Goal: Use online tool/utility: Utilize a website feature to perform a specific function

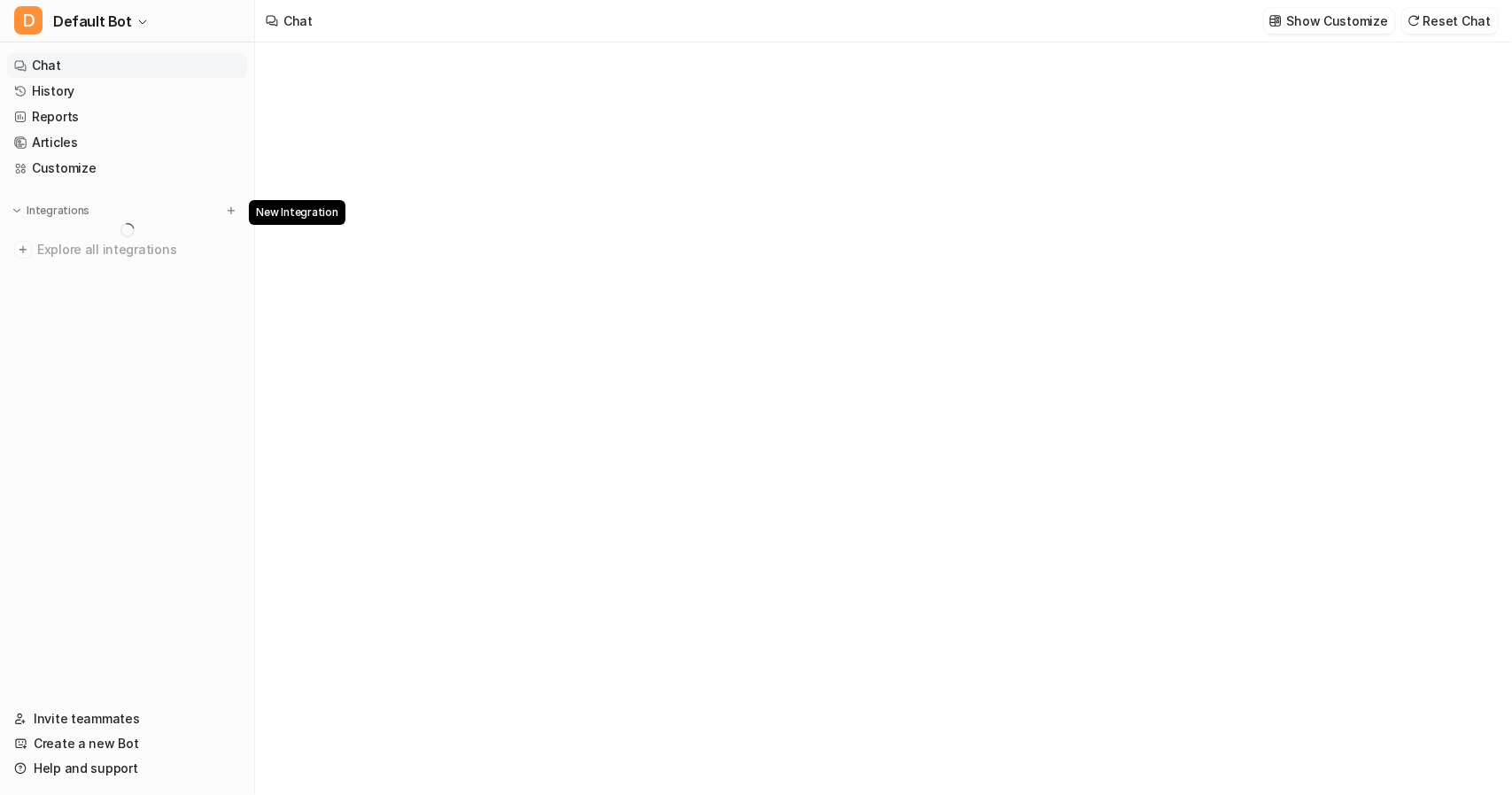
type textarea "**********"
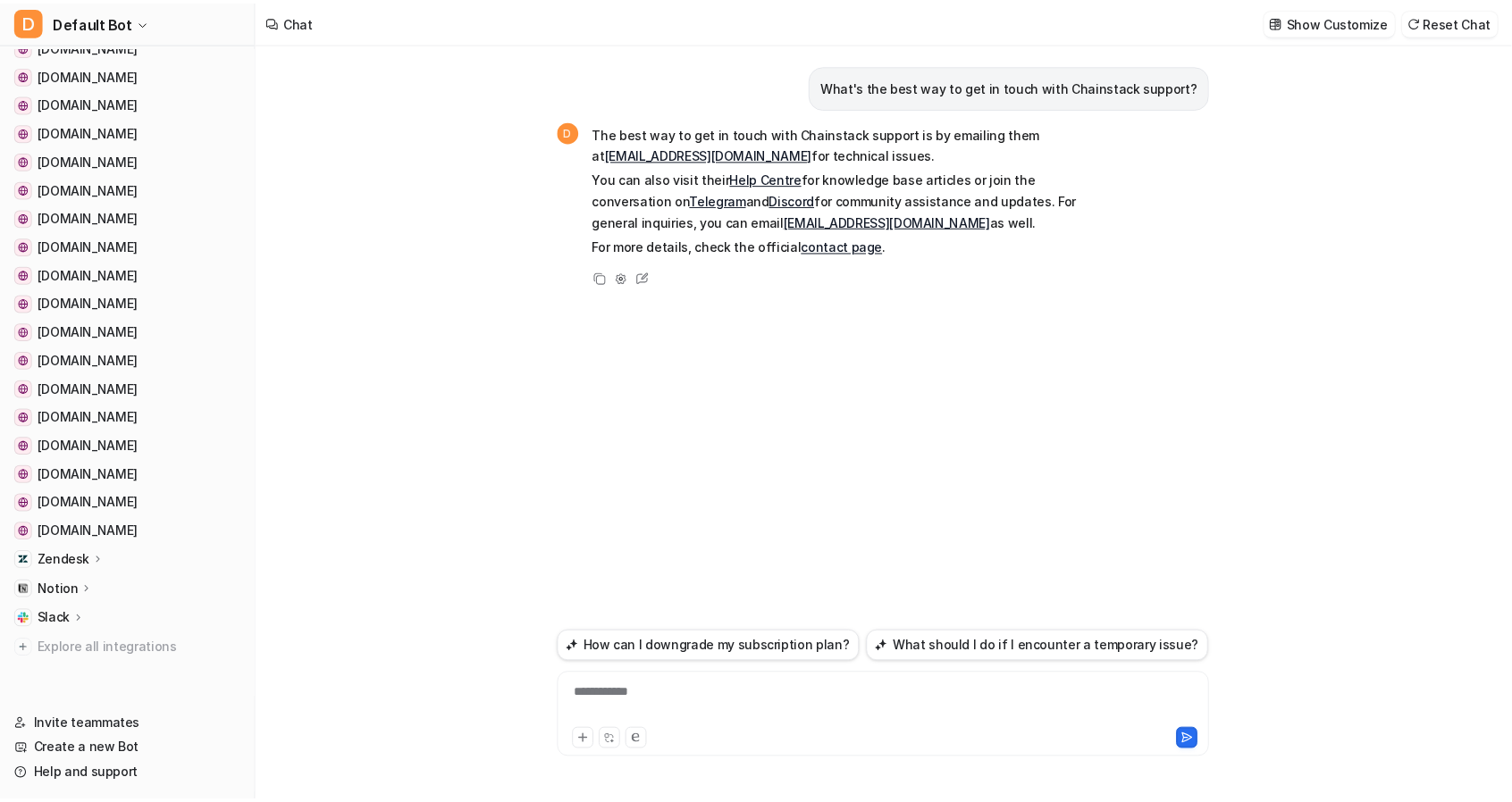
scroll to position [204, 0]
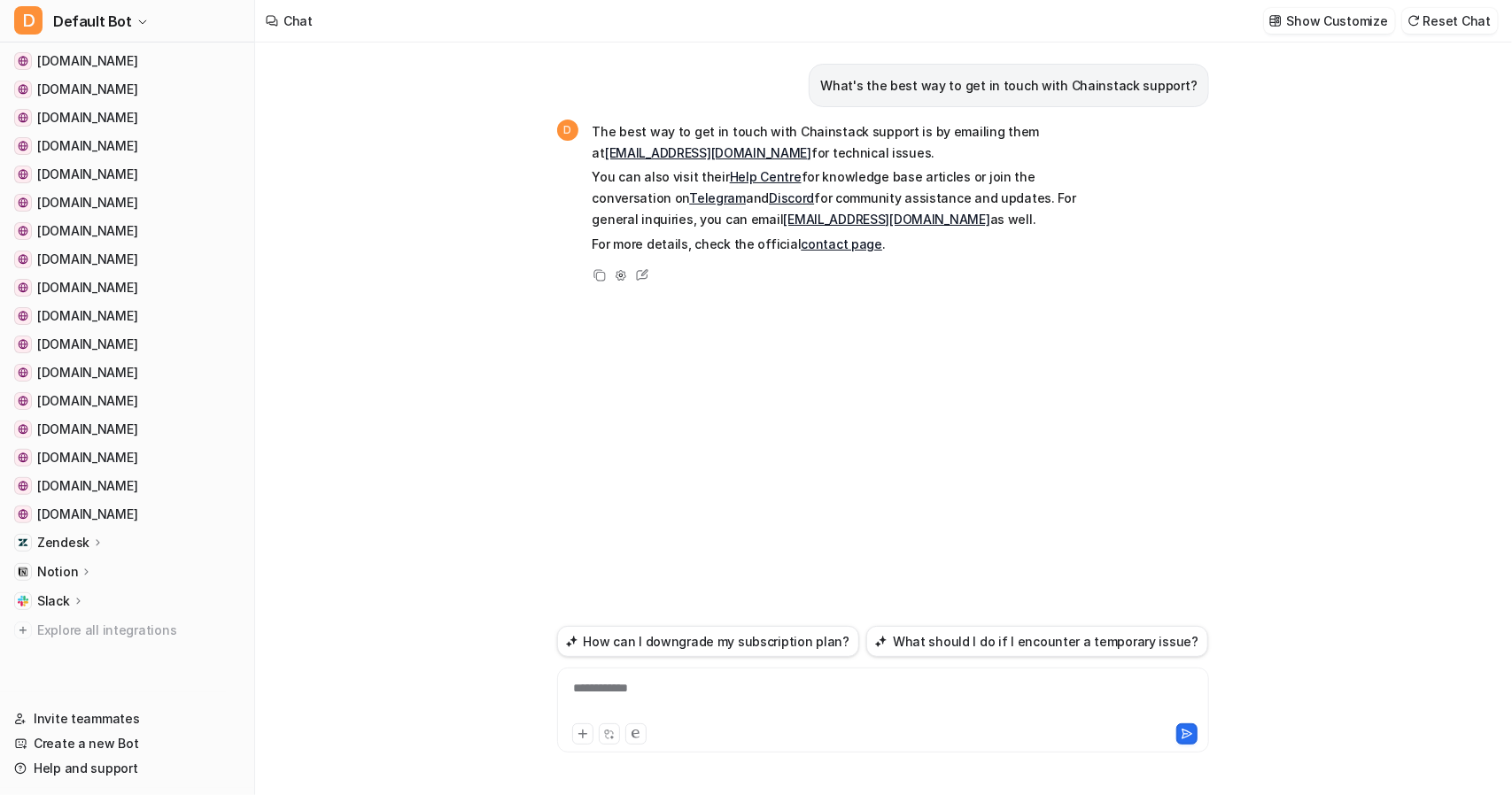
click at [96, 545] on icon at bounding box center [98, 543] width 4 height 6
click at [80, 619] on p "AI Agent" at bounding box center [77, 620] width 52 height 18
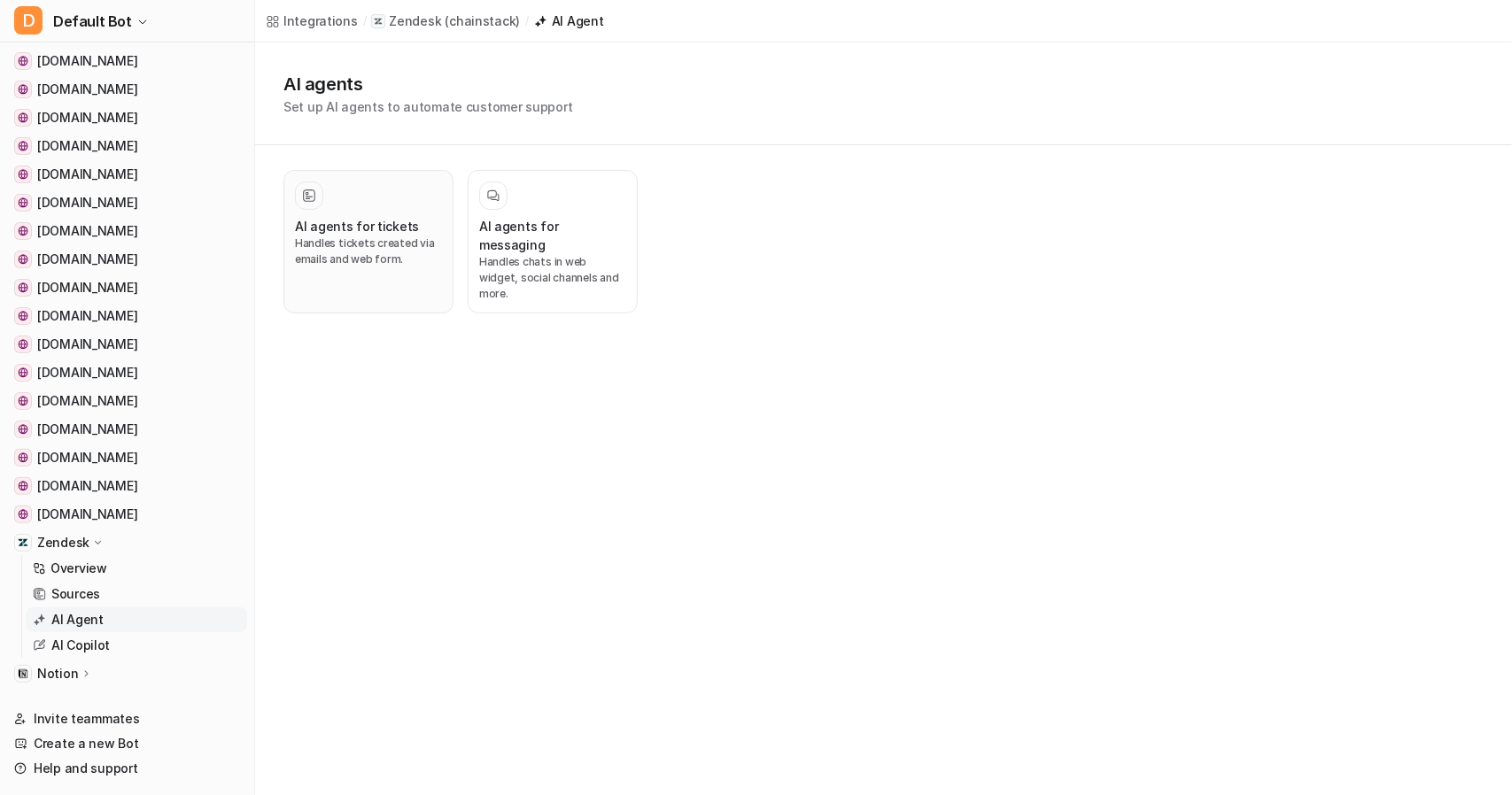
click at [379, 227] on h3 "AI agents for tickets" at bounding box center [356, 225] width 124 height 19
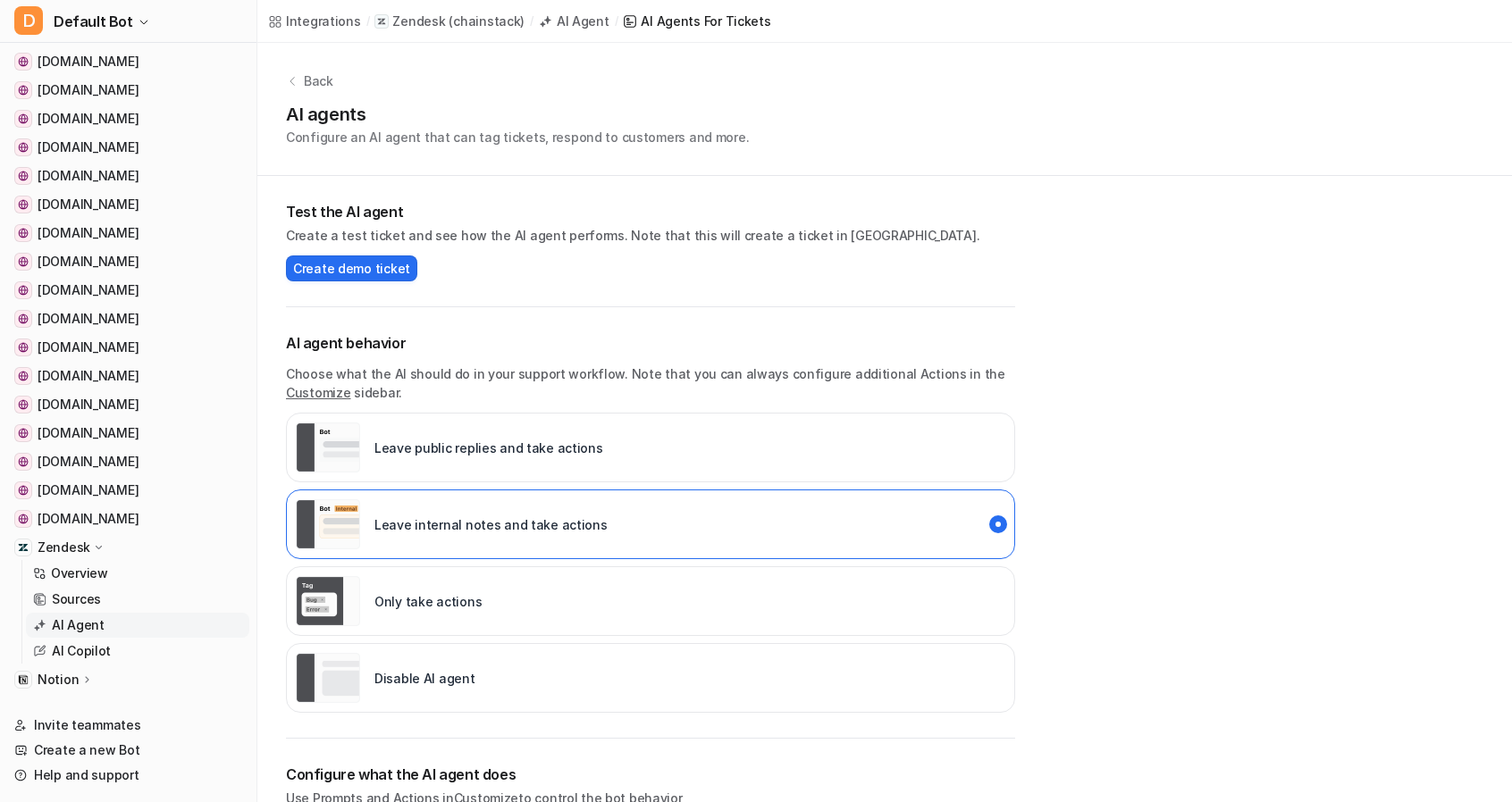
drag, startPoint x: 1214, startPoint y: 613, endPoint x: 1036, endPoint y: 111, distance: 532.6
click at [1036, 111] on div "AI agents Configure an AI agent that can tag tickets, respond to customers and …" at bounding box center [885, 124] width 1197 height 46
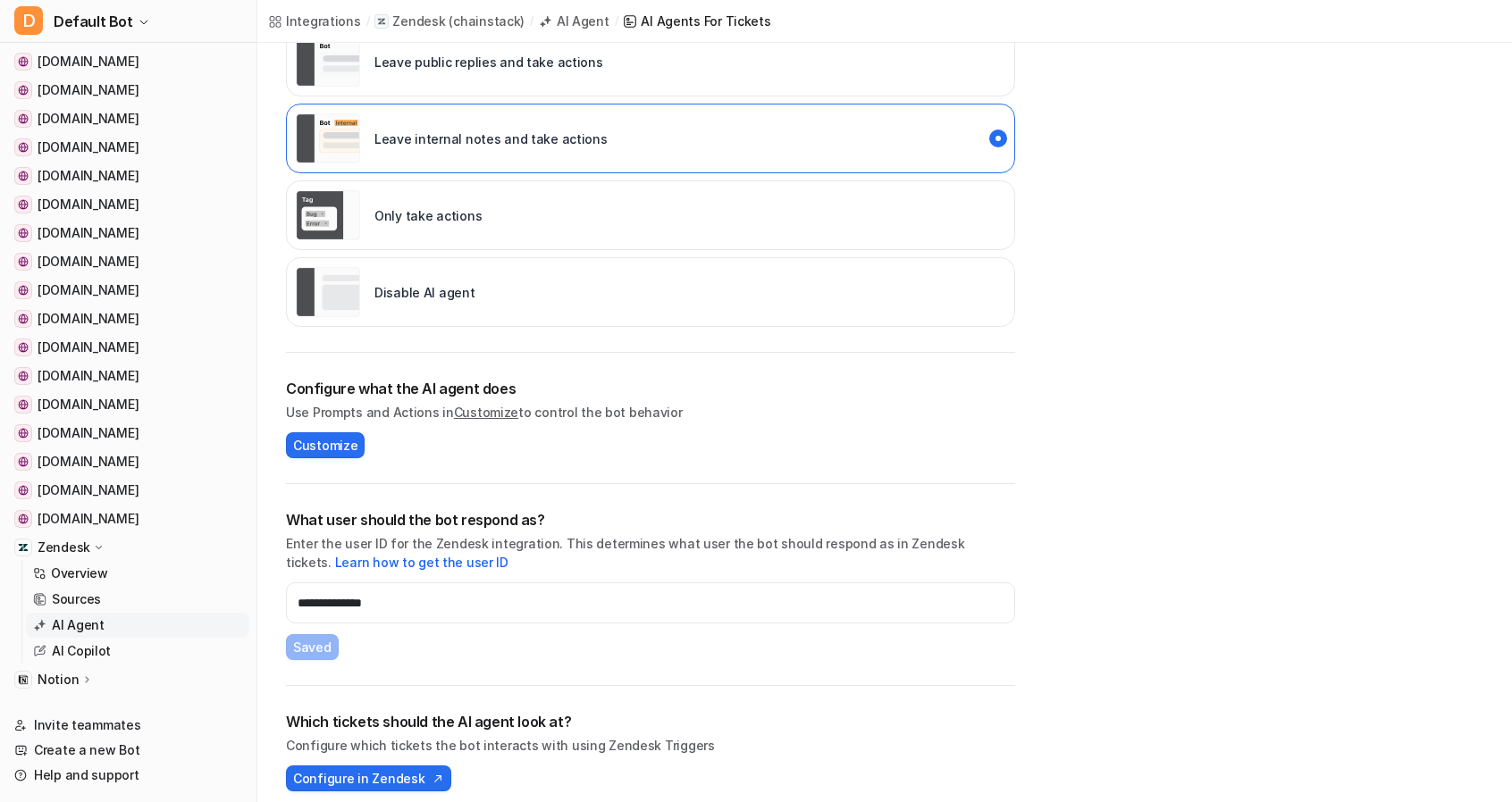
scroll to position [396, 0]
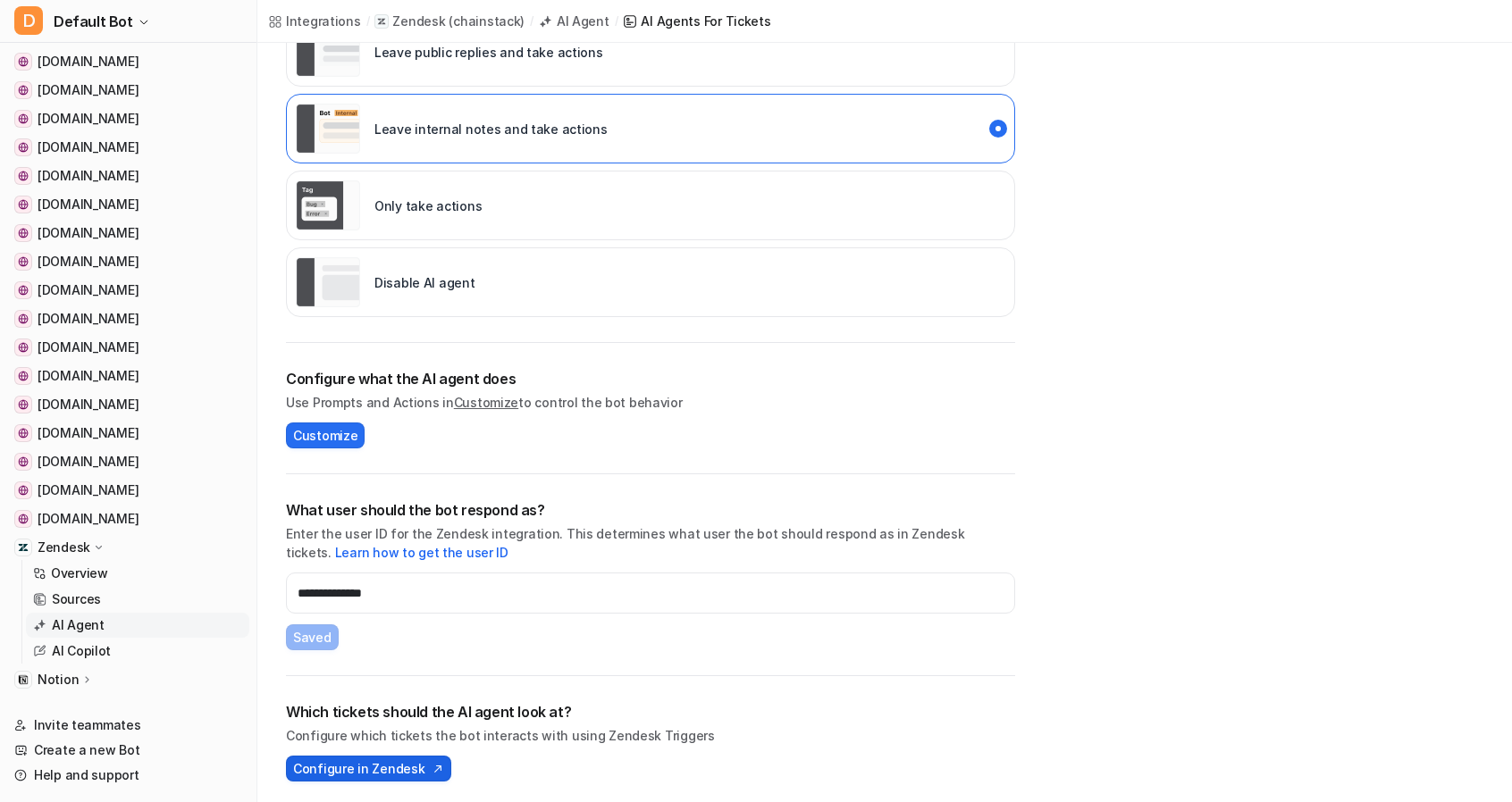
click at [320, 772] on span "Configure in Zendesk" at bounding box center [359, 768] width 132 height 19
